Goal: Navigation & Orientation: Find specific page/section

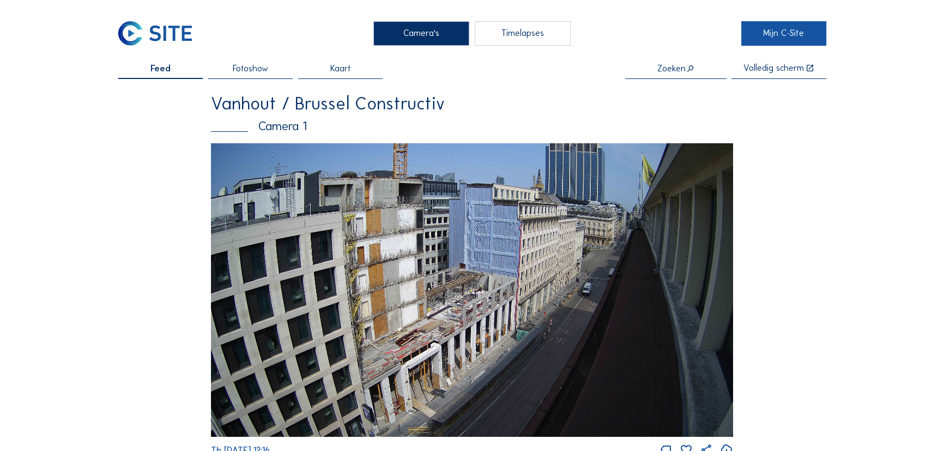
click at [777, 32] on link "Mijn C-Site" at bounding box center [783, 33] width 85 height 25
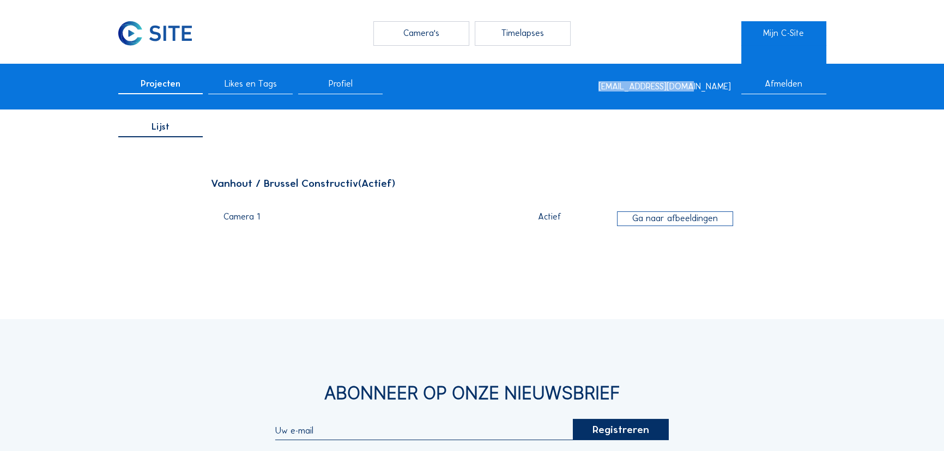
drag, startPoint x: 735, startPoint y: 87, endPoint x: 649, endPoint y: 77, distance: 87.2
click at [649, 77] on div "Projecten Likes en Tags Profiel [EMAIL_ADDRESS][DOMAIN_NAME] Afmelden" at bounding box center [472, 87] width 944 height 46
copy div "[EMAIL_ADDRESS][DOMAIN_NAME]"
click at [423, 31] on div "Camera's" at bounding box center [421, 33] width 96 height 25
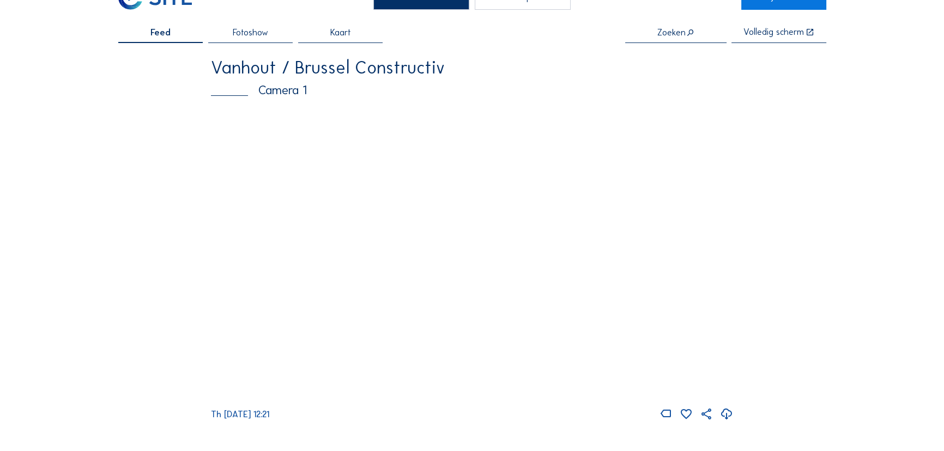
scroll to position [49, 0]
